Goal: Task Accomplishment & Management: Complete application form

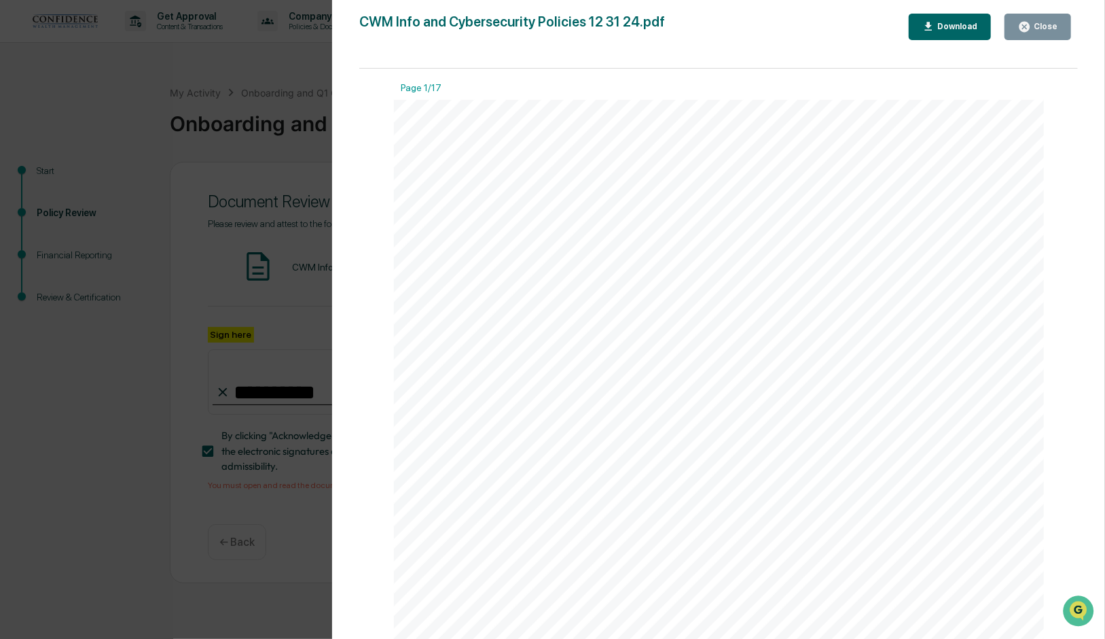
scroll to position [5829, 0]
click at [1046, 33] on div "Close" at bounding box center [1038, 26] width 39 height 13
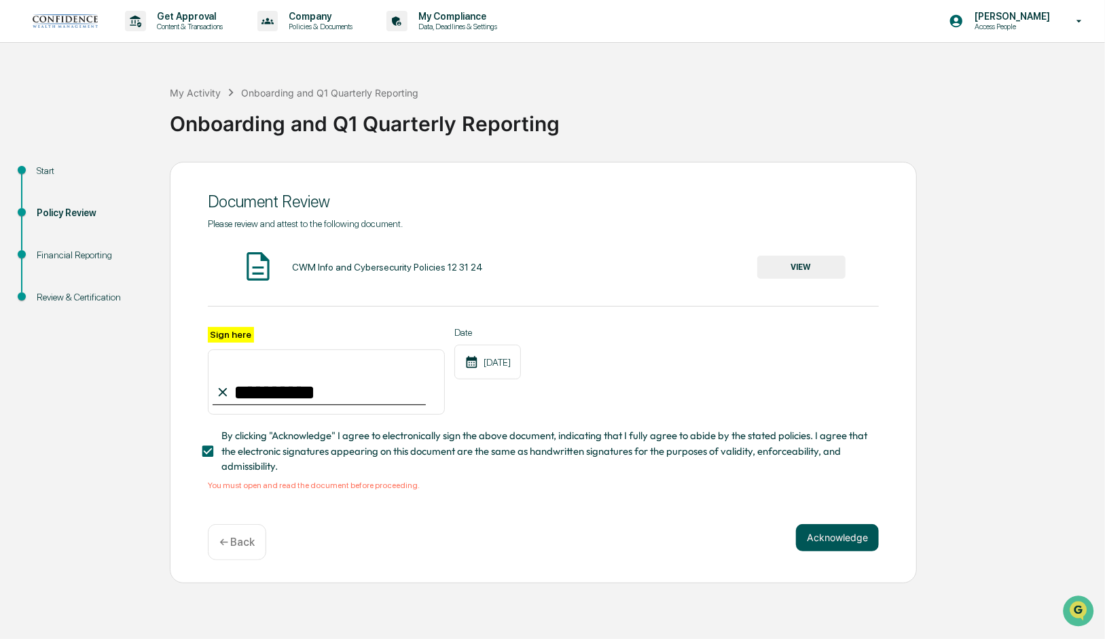
click at [819, 540] on button "Acknowledge" at bounding box center [837, 537] width 83 height 27
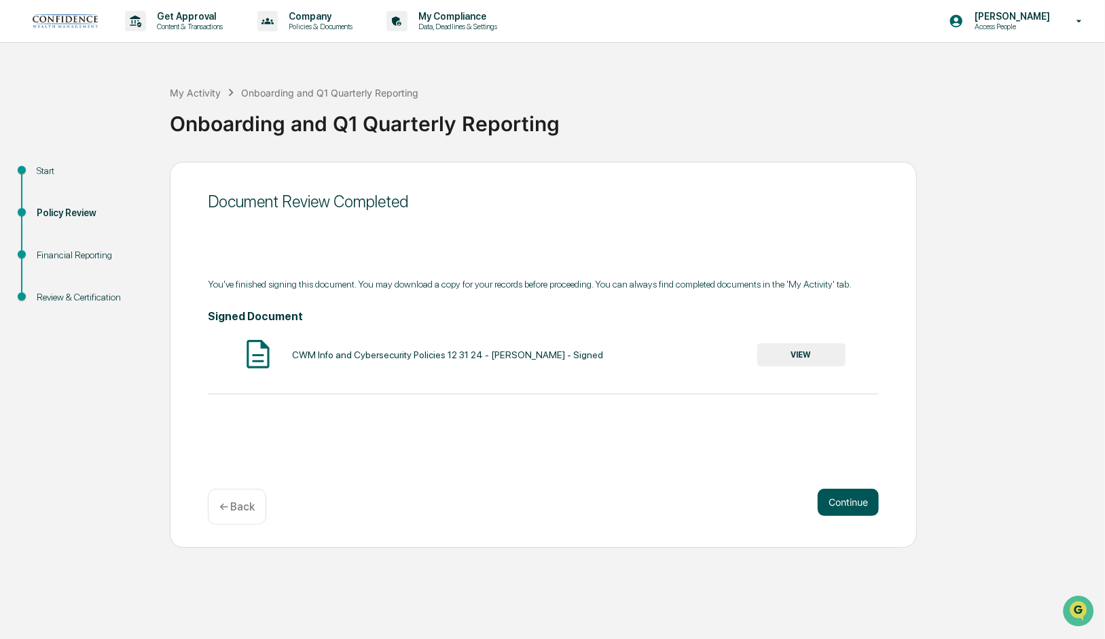
click at [852, 502] on button "Continue" at bounding box center [848, 502] width 61 height 27
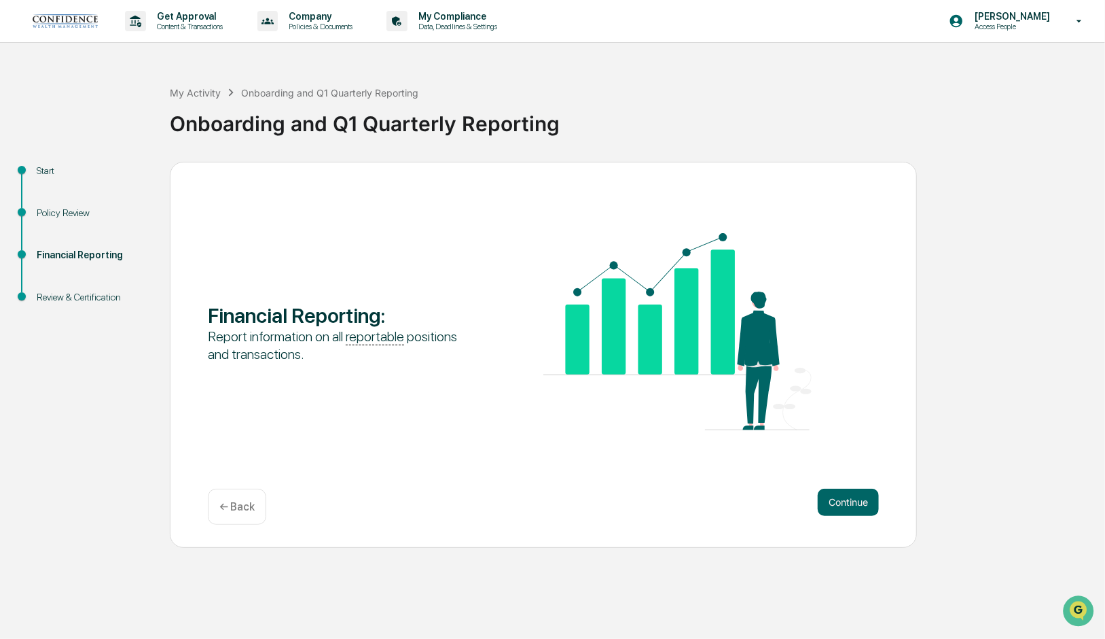
click at [852, 502] on button "Continue" at bounding box center [848, 502] width 61 height 27
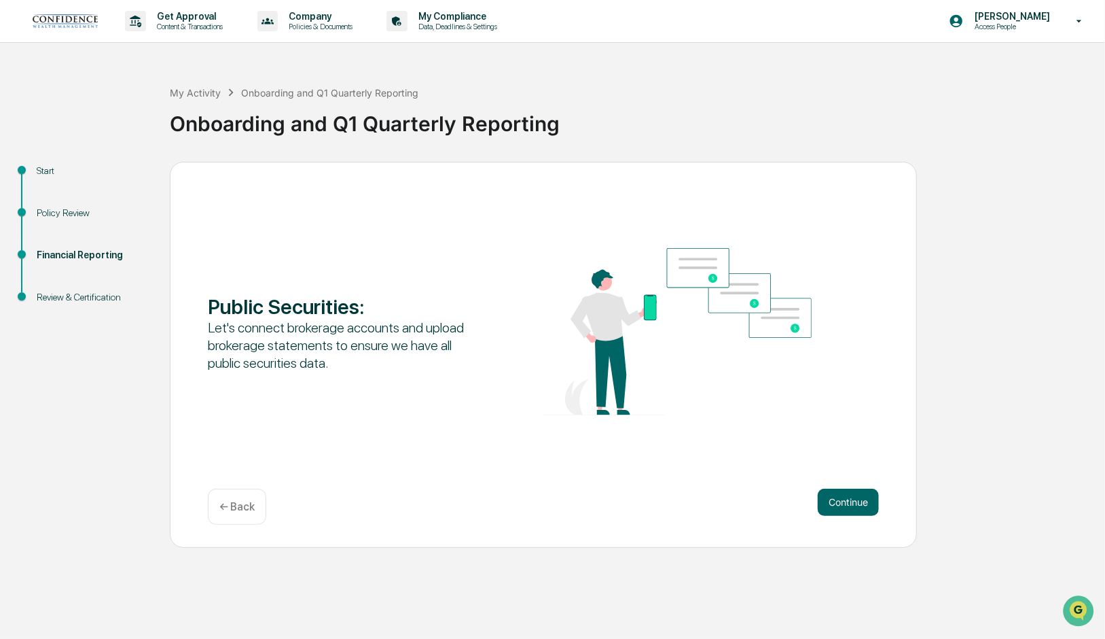
click at [852, 502] on button "Continue" at bounding box center [848, 502] width 61 height 27
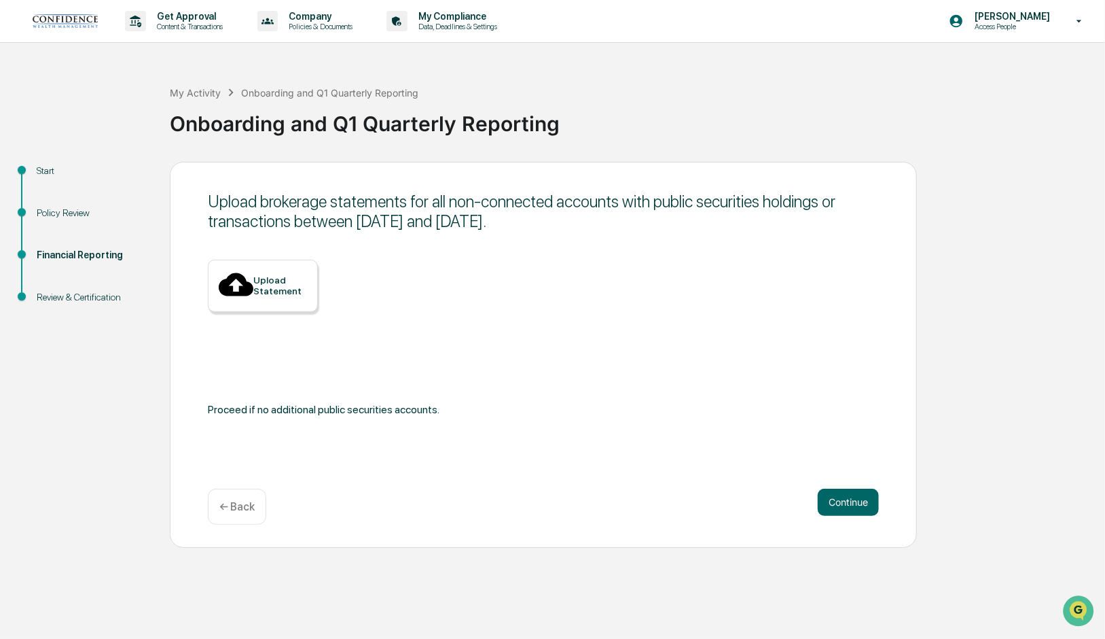
click at [852, 502] on button "Continue" at bounding box center [848, 502] width 61 height 27
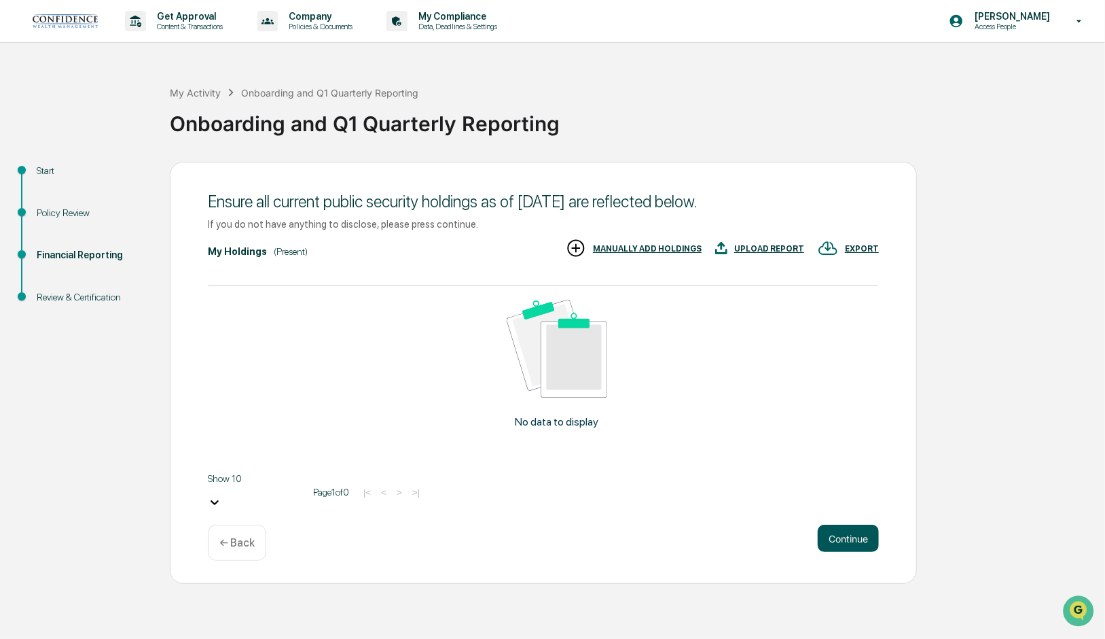
click at [849, 525] on button "Continue" at bounding box center [848, 538] width 61 height 27
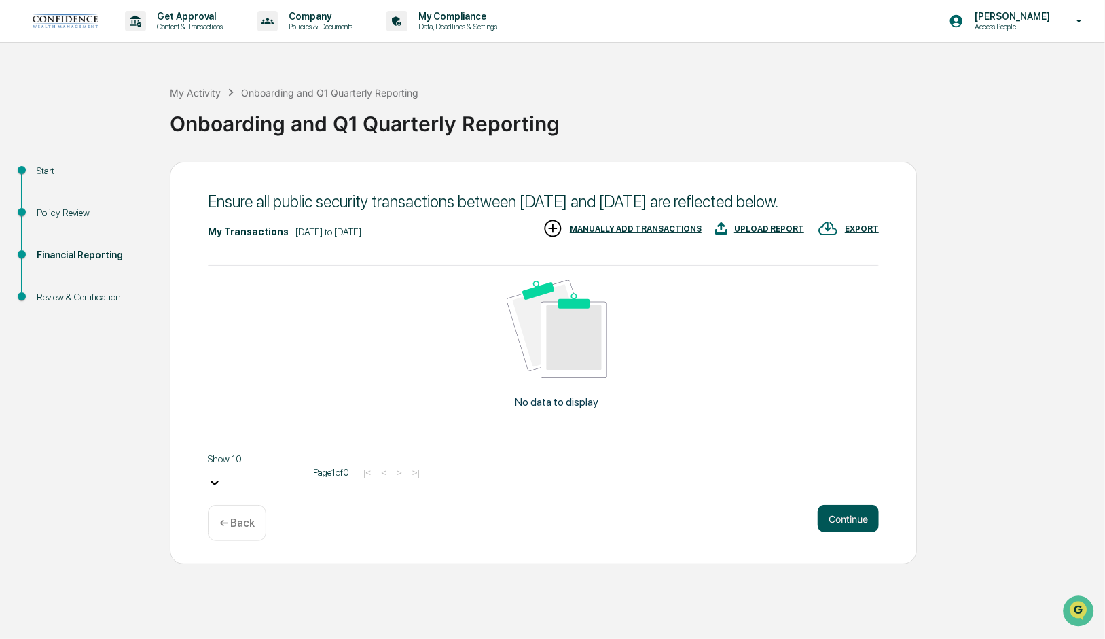
click at [848, 526] on button "Continue" at bounding box center [848, 518] width 61 height 27
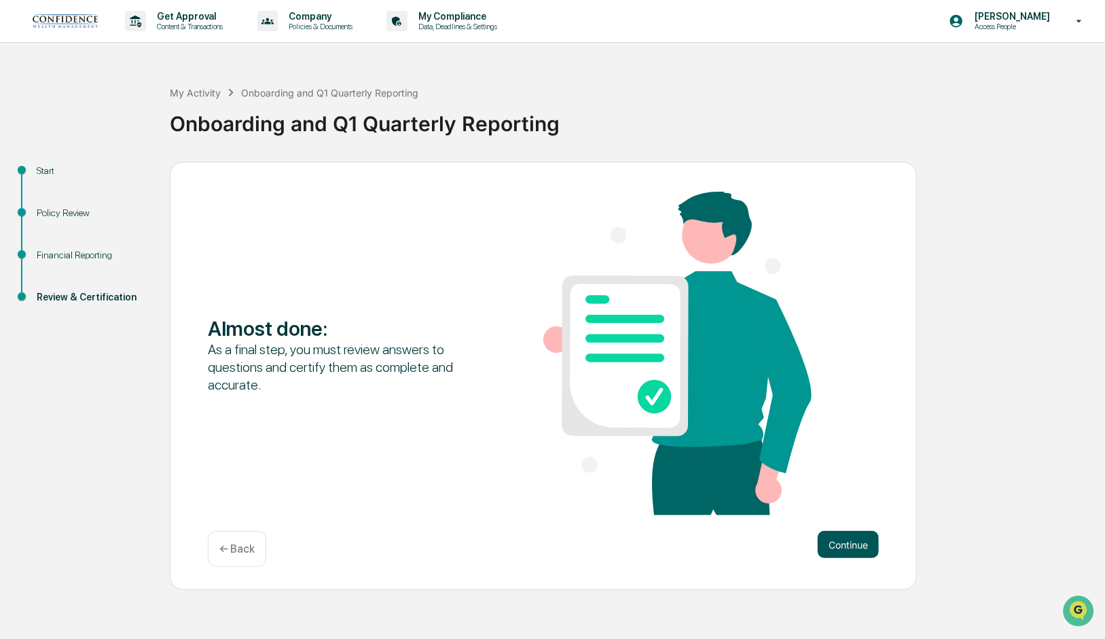
click at [849, 543] on button "Continue" at bounding box center [848, 544] width 61 height 27
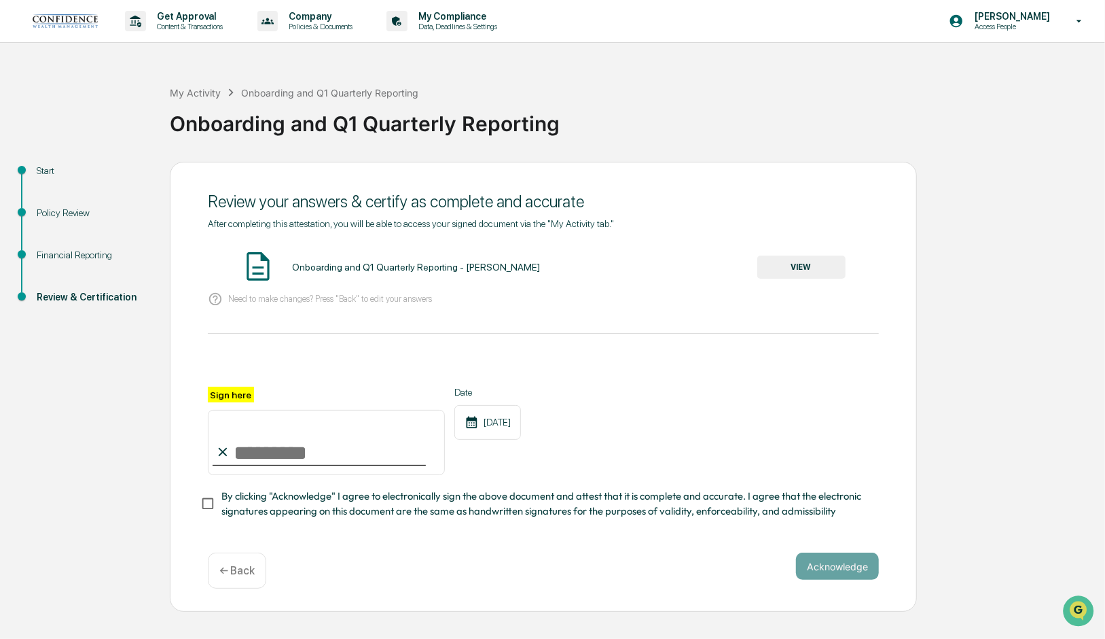
click at [273, 462] on input "Sign here" at bounding box center [326, 442] width 237 height 65
click at [238, 460] on input "**********" at bounding box center [326, 442] width 237 height 65
type input "**********"
click at [843, 567] on button "Acknowledge" at bounding box center [837, 565] width 83 height 27
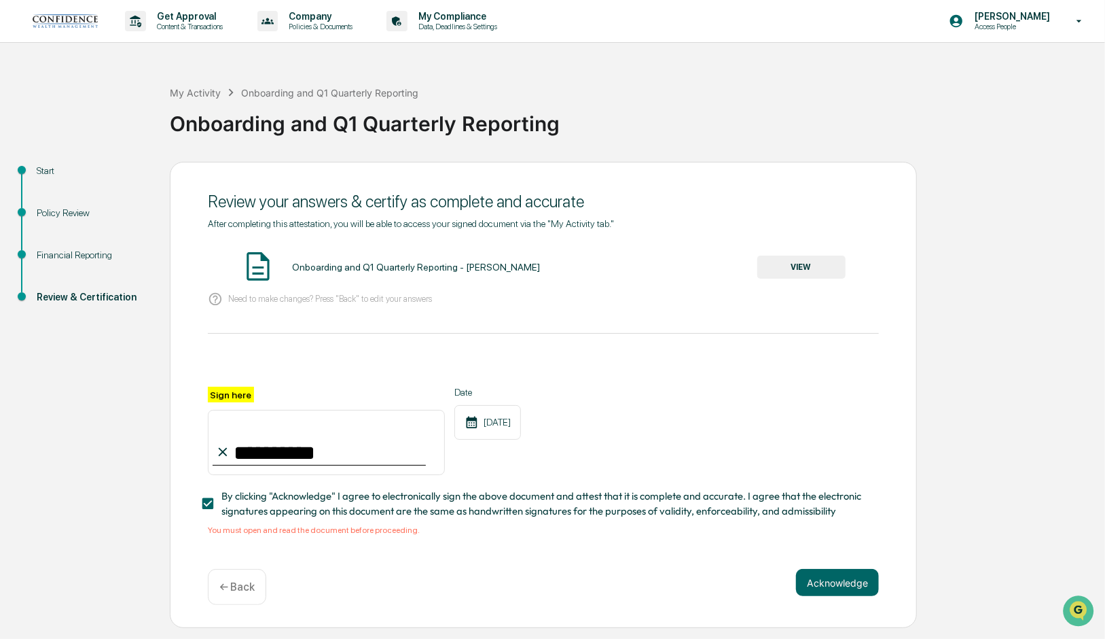
click at [793, 266] on button "VIEW" at bounding box center [802, 266] width 88 height 23
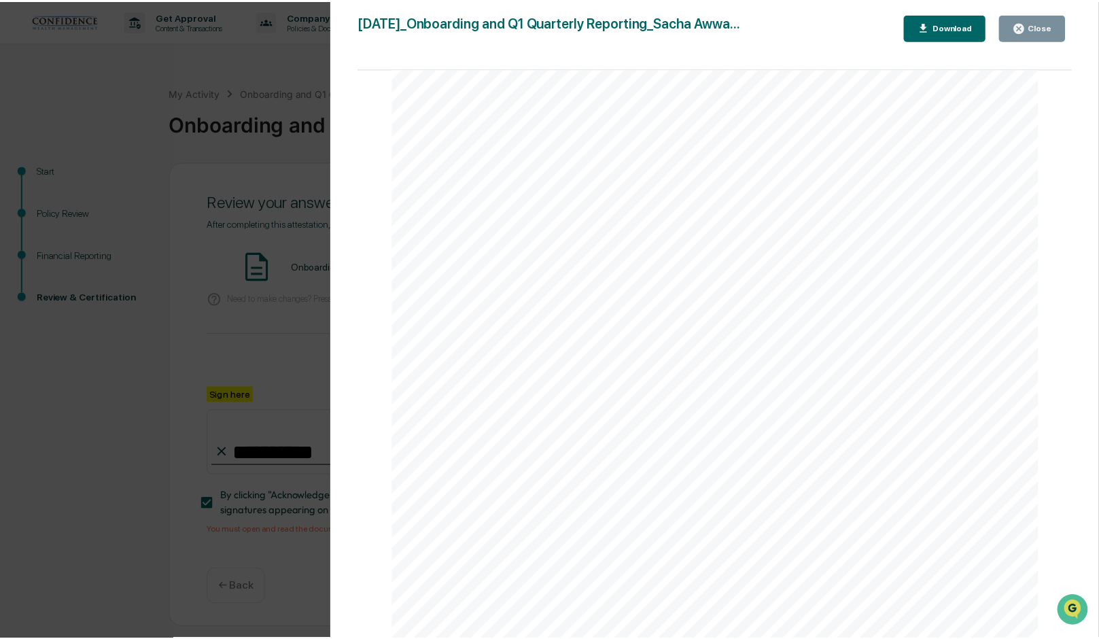
scroll to position [2070, 0]
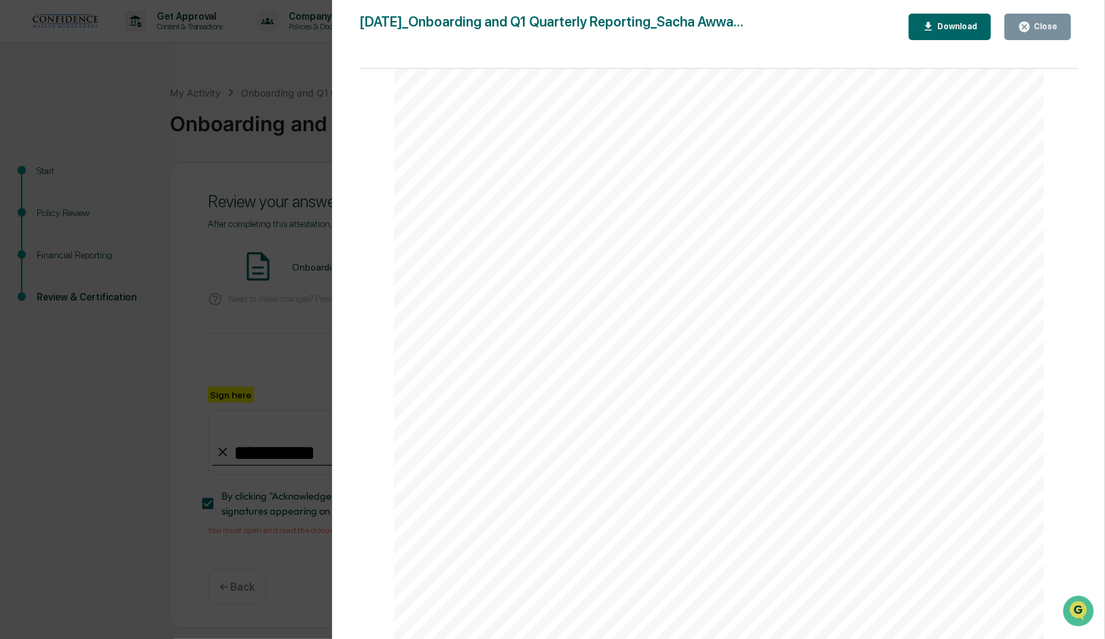
click at [1045, 32] on div "Close" at bounding box center [1038, 26] width 39 height 13
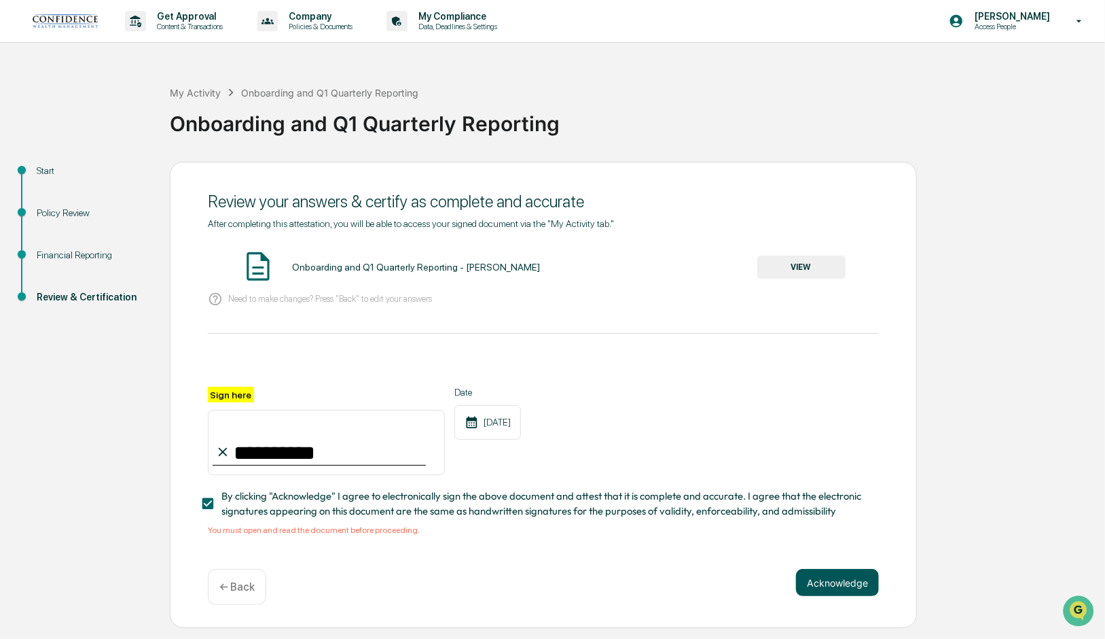
click at [829, 586] on button "Acknowledge" at bounding box center [837, 582] width 83 height 27
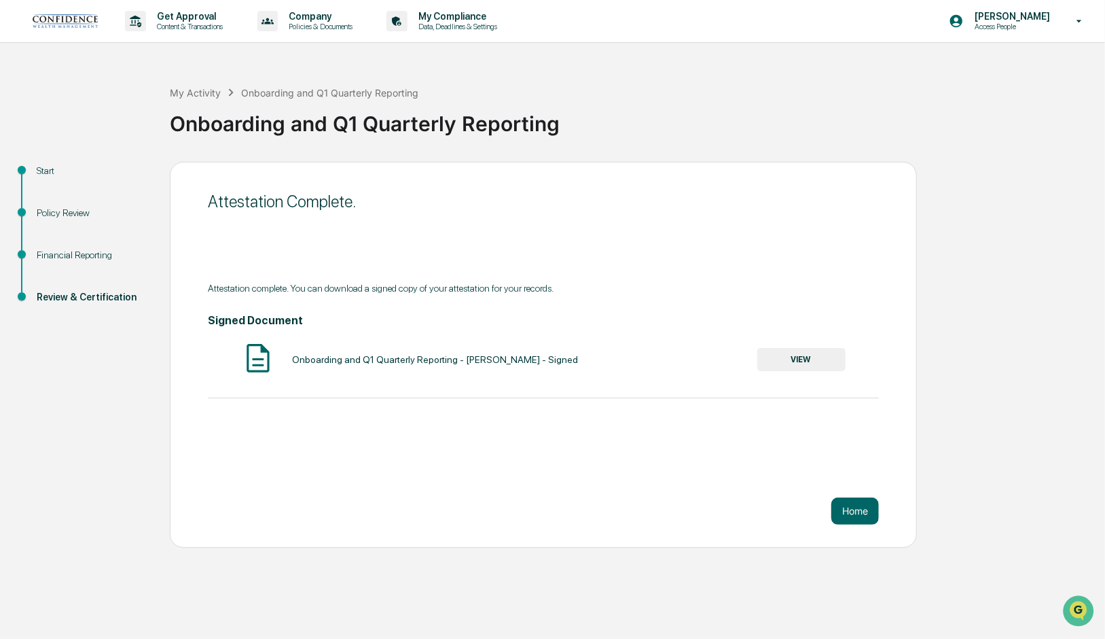
click at [806, 361] on button "VIEW" at bounding box center [802, 359] width 88 height 23
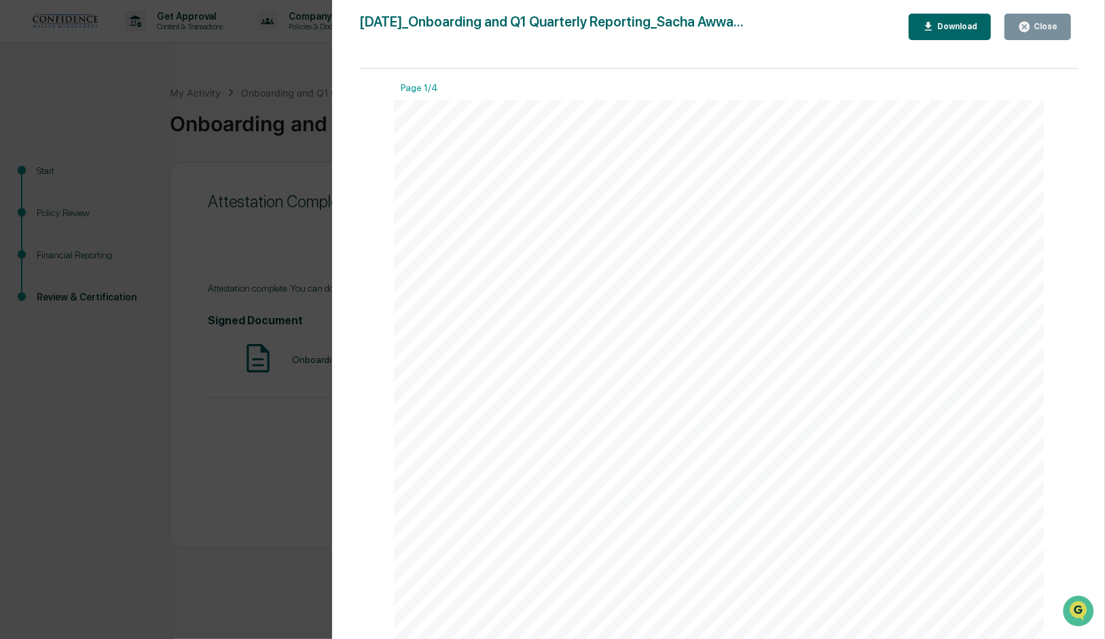
click at [1037, 31] on div "Close" at bounding box center [1044, 27] width 26 height 10
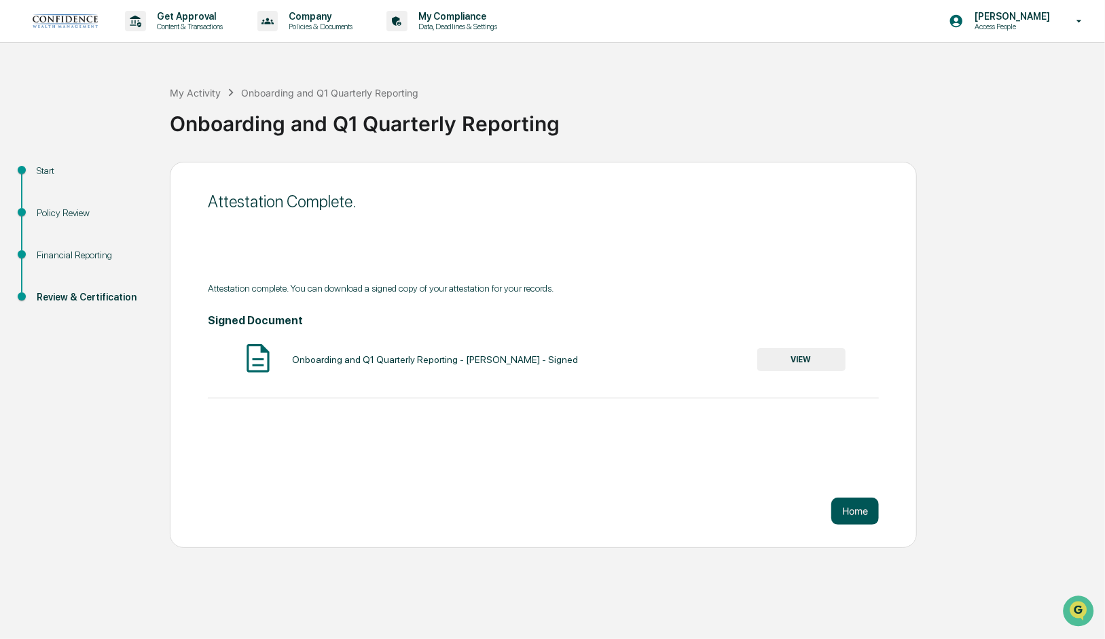
click at [859, 508] on button "Home" at bounding box center [856, 510] width 48 height 27
